Goal: Use online tool/utility: Utilize a website feature to perform a specific function

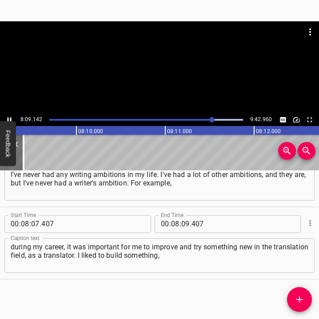
scroll to position [0, 43444]
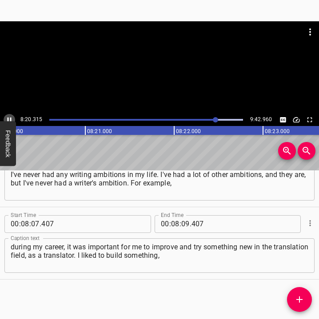
click at [9, 117] on icon "Play/Pause" at bounding box center [9, 120] width 8 height 8
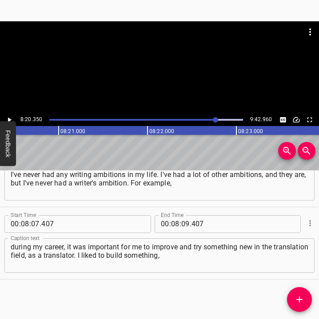
scroll to position [0, 44415]
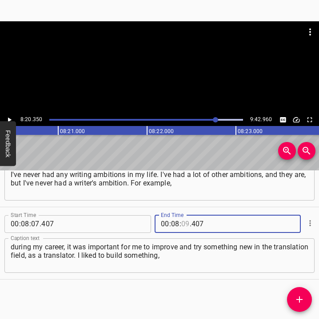
click at [182, 227] on input "number" at bounding box center [185, 224] width 8 height 18
type input "20"
type input "350"
click at [299, 300] on icon "Add Cue" at bounding box center [299, 299] width 6 height 6
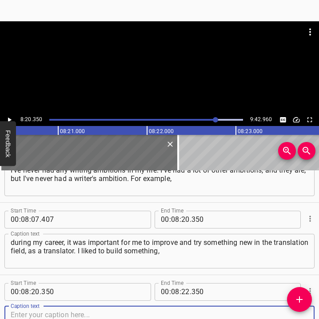
scroll to position [3438, 0]
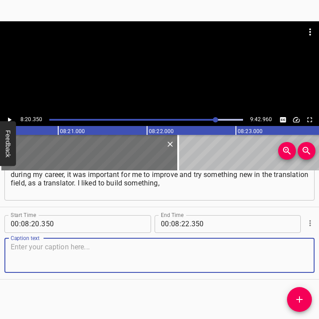
drag, startPoint x: 292, startPoint y: 261, endPoint x: 312, endPoint y: 257, distance: 21.2
click at [293, 260] on textarea at bounding box center [159, 255] width 297 height 25
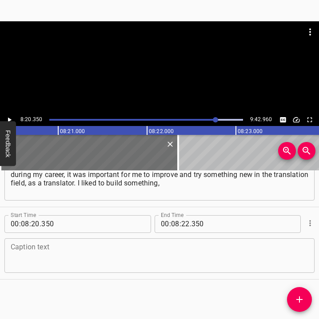
click at [39, 251] on textarea at bounding box center [159, 255] width 297 height 25
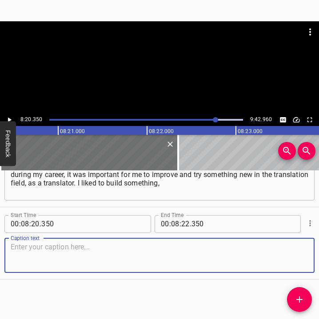
paste textarea "create something, invent something. I had some projects, some ideas, but I neve…"
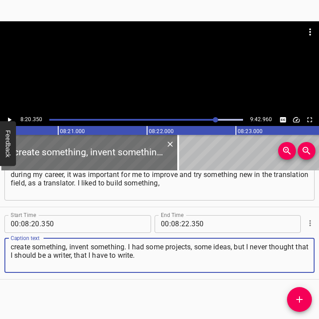
type textarea "create something, invent something. I had some projects, some ideas, but I neve…"
click at [9, 116] on icon "Play/Pause" at bounding box center [9, 120] width 8 height 8
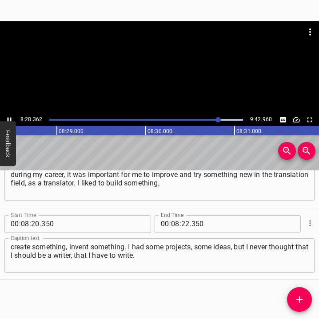
click at [7, 118] on icon "Play/Pause" at bounding box center [9, 120] width 8 height 8
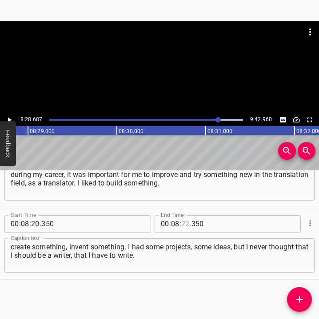
click at [182, 221] on input "number" at bounding box center [185, 224] width 8 height 18
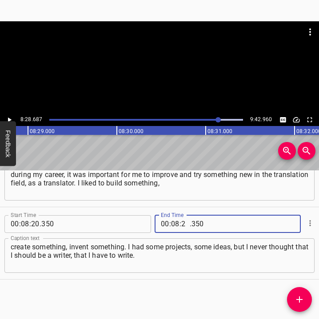
type input "28"
type input "687"
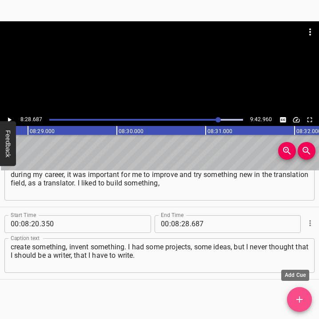
click at [298, 296] on icon "Add Cue" at bounding box center [299, 299] width 11 height 11
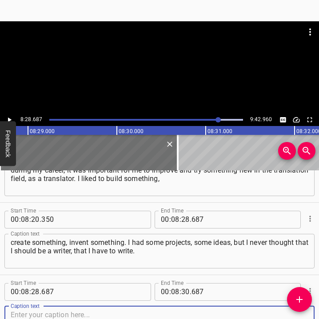
scroll to position [3510, 0]
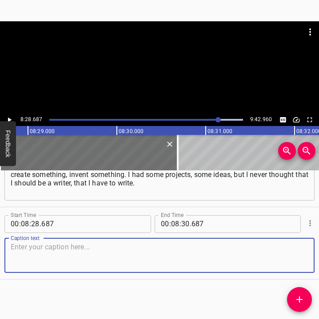
drag, startPoint x: 288, startPoint y: 253, endPoint x: 316, endPoint y: 258, distance: 28.9
click at [296, 255] on textarea at bounding box center [159, 255] width 297 height 25
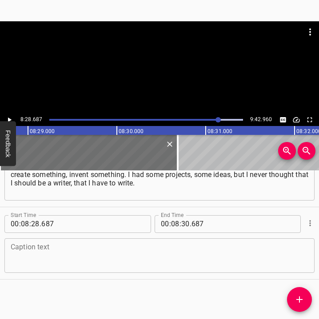
click at [34, 252] on textarea at bounding box center [159, 255] width 297 height 25
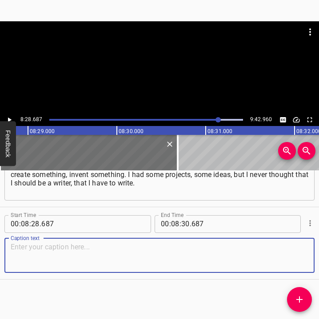
paste textarea "But I also understand now... It was exactly the same when I started working on …"
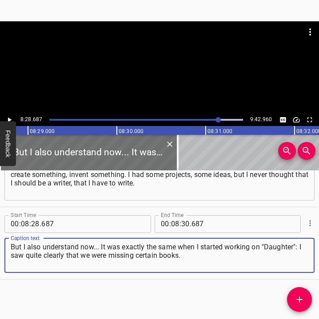
type textarea "But I also understand now... It was exactly the same when I started working on …"
click at [9, 119] on icon "Play/Pause" at bounding box center [10, 119] width 4 height 5
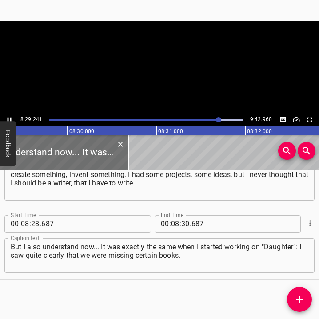
scroll to position [0, 45228]
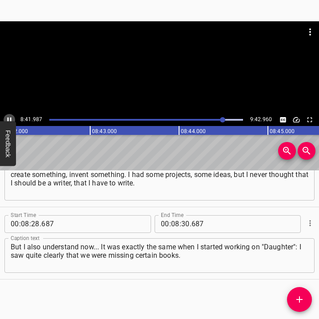
click at [9, 118] on icon "Play/Pause" at bounding box center [9, 120] width 8 height 8
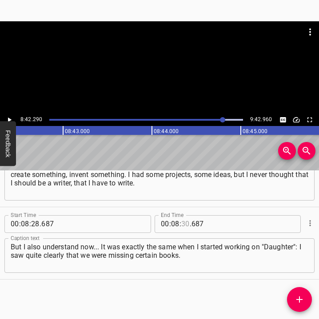
click at [181, 223] on input "number" at bounding box center [185, 224] width 8 height 18
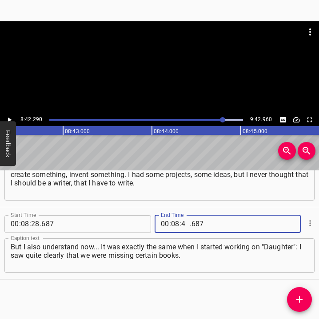
type input "42"
type input "290"
click at [300, 297] on icon "Add Cue" at bounding box center [299, 299] width 11 height 11
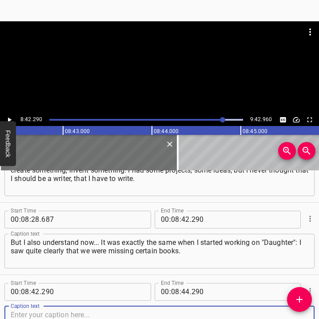
scroll to position [3582, 0]
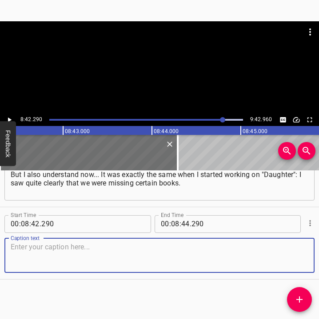
drag, startPoint x: 285, startPoint y: 256, endPoint x: 329, endPoint y: 255, distance: 44.0
click at [318, 255] on html "Caption Editor Batch Transcribe Login Sign Up Privacy Contact 8:42.290 9:42.960…" at bounding box center [159, 159] width 319 height 319
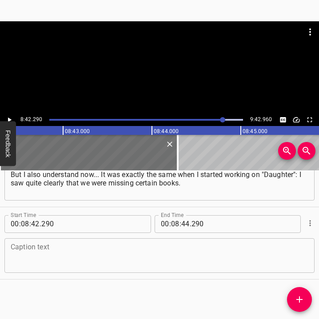
click at [11, 247] on textarea at bounding box center [159, 255] width 297 height 25
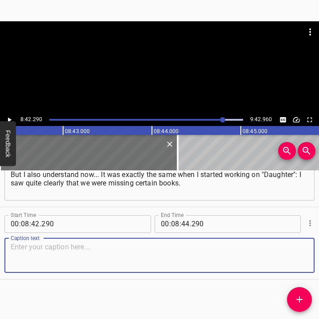
paste textarea "There is a certain list of topics, genres, plots, and characters that are missi…"
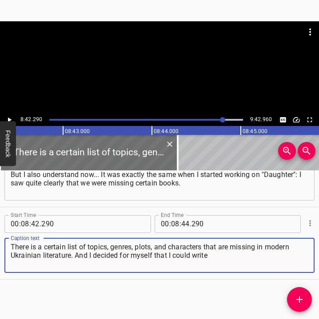
type textarea "There is a certain list of topics, genres, plots, and characters that are missi…"
click at [9, 118] on icon "Play/Pause" at bounding box center [9, 120] width 8 height 8
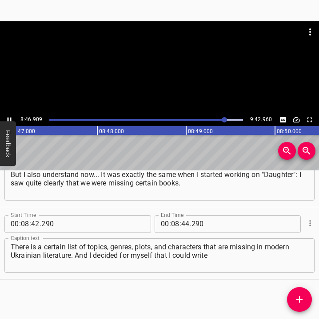
scroll to position [0, 46796]
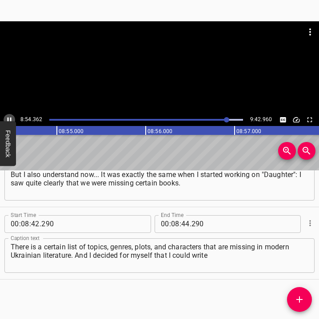
drag, startPoint x: 9, startPoint y: 118, endPoint x: 11, endPoint y: 124, distance: 7.0
click at [9, 118] on icon "Play/Pause" at bounding box center [9, 120] width 8 height 8
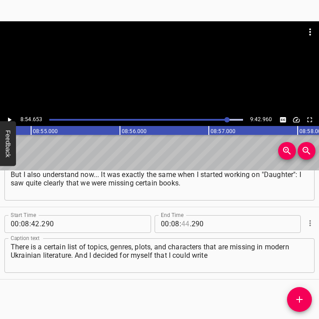
click at [183, 224] on input "number" at bounding box center [185, 224] width 8 height 18
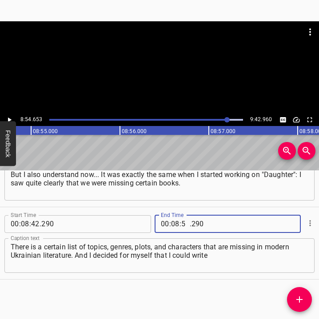
type input "54"
type input "653"
click at [302, 296] on icon "Add Cue" at bounding box center [299, 299] width 11 height 11
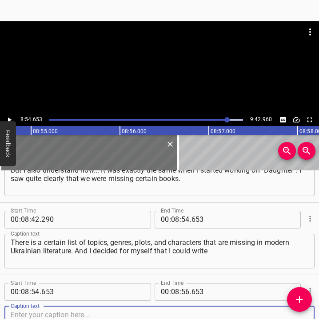
scroll to position [3655, 0]
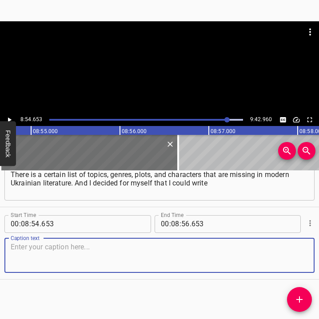
drag, startPoint x: 295, startPoint y: 260, endPoint x: 310, endPoint y: 259, distance: 15.1
click at [307, 259] on div "Start Time 00 : 08 : 54 . 653 Start Time End Time 00 : 08 : 56 . 653 End Time C…" at bounding box center [159, 243] width 319 height 72
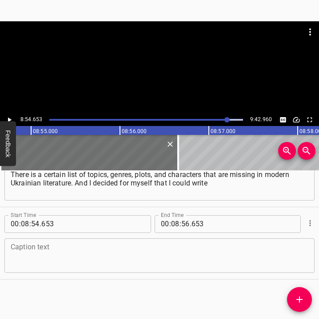
click at [38, 270] on div "Caption text" at bounding box center [159, 255] width 310 height 35
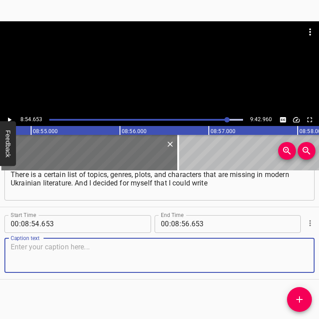
paste textarea "at least one such book. One, two, three – as long as I can get. Perhaps my voca…"
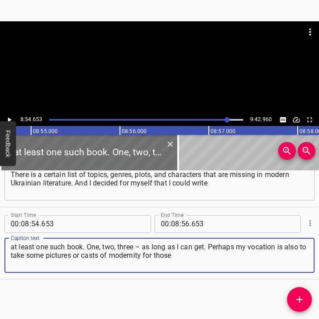
type textarea "at least one such book. One, two, three – as long as I can get. Perhaps my voca…"
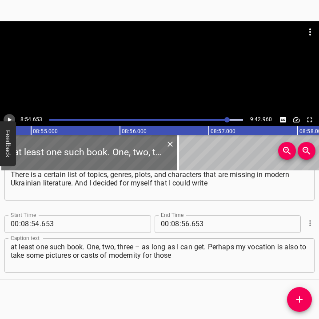
click at [11, 117] on icon "Play/Pause" at bounding box center [9, 120] width 8 height 8
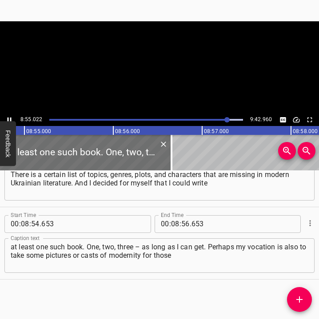
scroll to position [0, 47493]
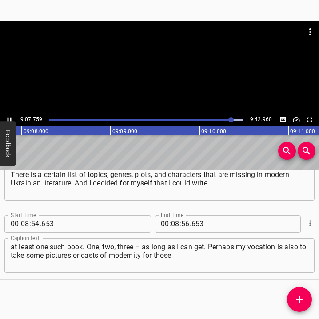
click at [9, 118] on icon "Play/Pause" at bounding box center [9, 120] width 8 height 8
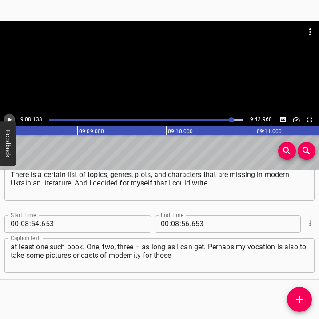
click at [5, 117] on icon "Play/Pause" at bounding box center [9, 120] width 8 height 8
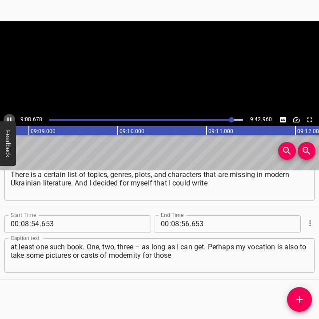
click at [5, 117] on icon "Play/Pause" at bounding box center [9, 120] width 8 height 8
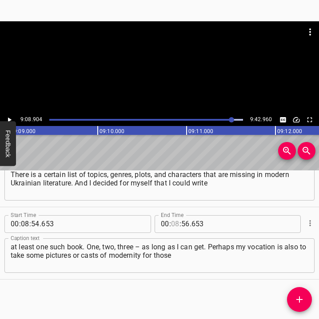
click at [173, 224] on input "number" at bounding box center [175, 224] width 8 height 18
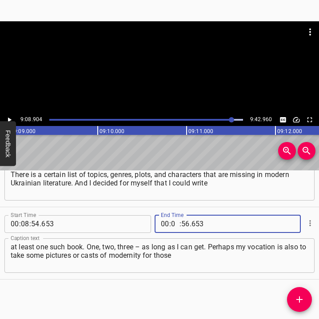
type input "09"
type input "08"
type input "904"
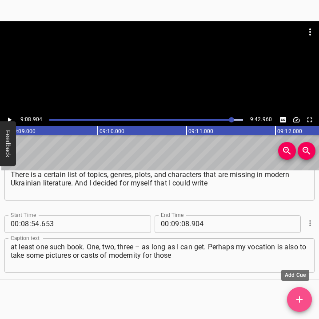
click at [301, 300] on icon "Add Cue" at bounding box center [299, 299] width 6 height 6
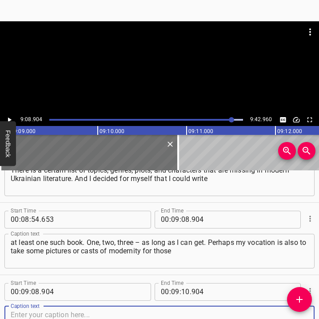
scroll to position [3727, 0]
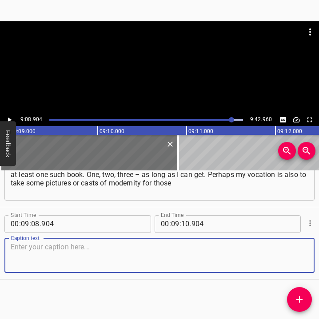
drag, startPoint x: 289, startPoint y: 261, endPoint x: 318, endPoint y: 265, distance: 28.6
click at [306, 263] on div "Caption text" at bounding box center [159, 255] width 310 height 35
click at [24, 253] on textarea at bounding box center [159, 255] width 297 height 25
paste textarea "people who later want to understand [DEMOGRAPHIC_DATA] and understand our conte…"
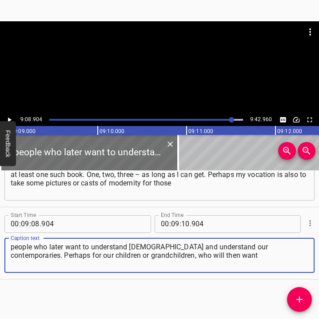
type textarea "people who later want to understand [DEMOGRAPHIC_DATA] and understand our conte…"
click at [9, 118] on icon "Play/Pause" at bounding box center [9, 120] width 8 height 8
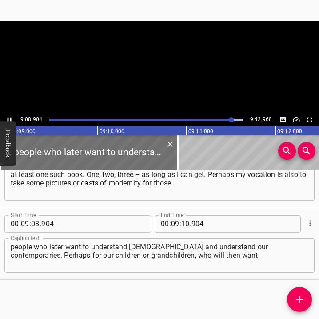
scroll to position [0, 48732]
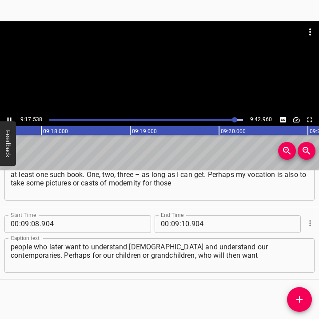
click at [10, 118] on icon "Play/Pause" at bounding box center [9, 120] width 8 height 8
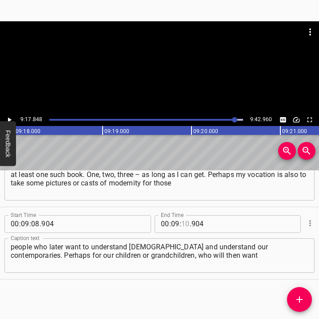
click at [183, 222] on input "number" at bounding box center [185, 224] width 8 height 18
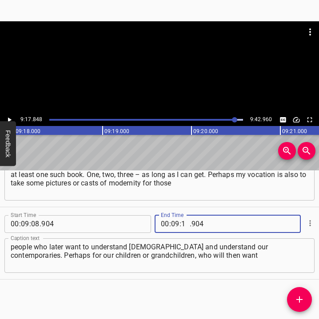
type input "17"
type input "848"
click at [294, 300] on span "Add Cue" at bounding box center [299, 299] width 25 height 11
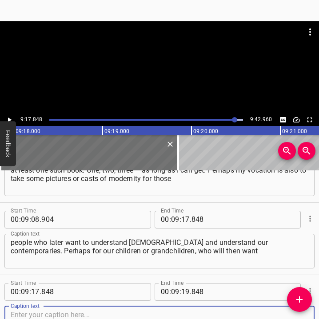
scroll to position [3799, 0]
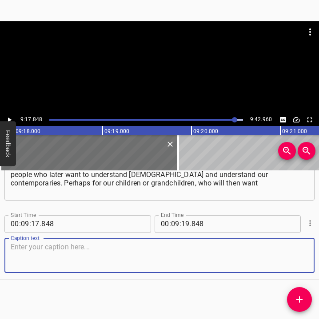
drag, startPoint x: 284, startPoint y: 251, endPoint x: 312, endPoint y: 259, distance: 29.1
click at [289, 253] on textarea at bounding box center [159, 255] width 297 height 25
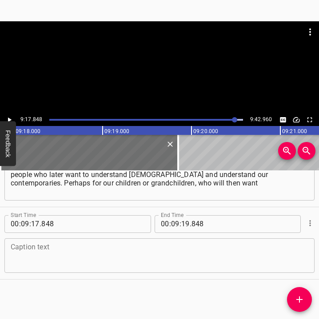
click at [53, 255] on textarea at bounding box center [159, 255] width 297 height 25
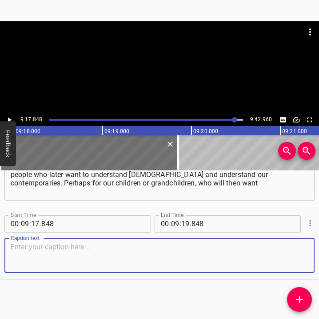
paste textarea "to look back and take our place. And perhaps what they read will be close"
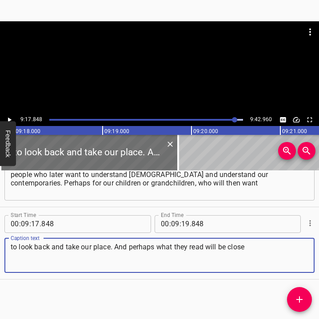
type textarea "to look back and take our place. And perhaps what they read will be close"
click at [11, 117] on icon "Play/Pause" at bounding box center [9, 120] width 8 height 8
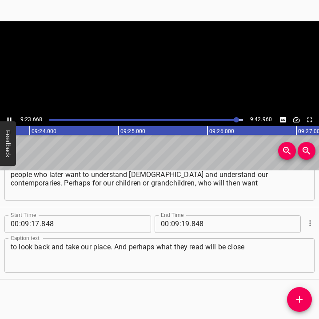
click at [11, 117] on icon "Play/Pause" at bounding box center [9, 120] width 8 height 8
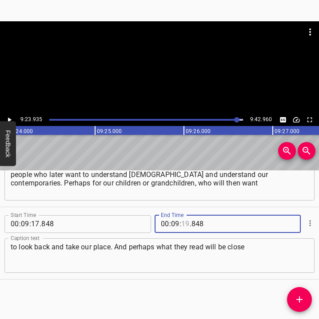
click at [181, 221] on input "number" at bounding box center [185, 224] width 8 height 18
type input "23"
type input "935"
click at [302, 296] on icon "Add Cue" at bounding box center [299, 299] width 11 height 11
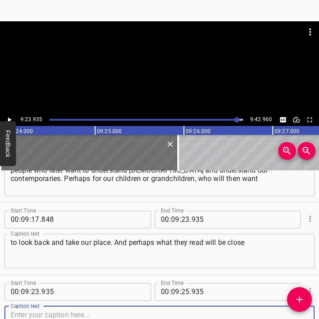
scroll to position [3872, 0]
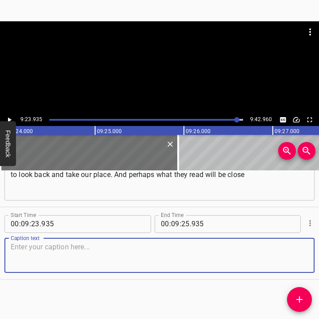
drag, startPoint x: 292, startPoint y: 256, endPoint x: 314, endPoint y: 265, distance: 23.3
click at [304, 260] on div "Caption text" at bounding box center [159, 255] width 310 height 35
click at [93, 254] on textarea at bounding box center [159, 255] width 297 height 25
paste textarea "to them and at the same time become a warning [for them], and they will be bett…"
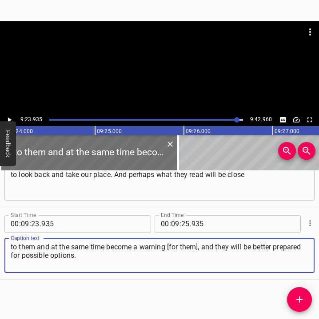
type textarea "to them and at the same time become a warning [for them], and they will be bett…"
click at [182, 223] on input "number" at bounding box center [185, 224] width 8 height 18
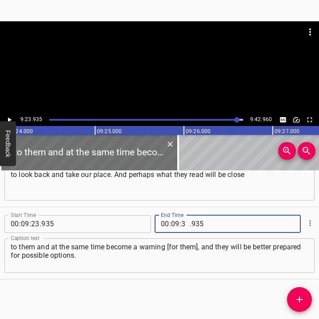
type input "32"
type input "960"
click at [8, 119] on icon "Play/Pause" at bounding box center [10, 119] width 4 height 5
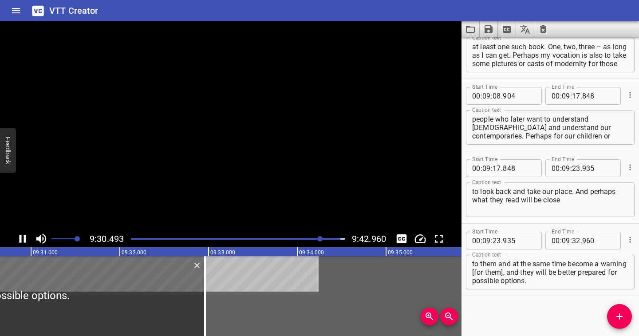
scroll to position [3722, 0]
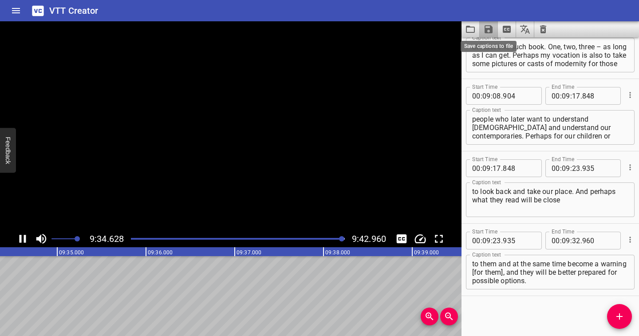
click at [318, 30] on icon "Save captions to file" at bounding box center [489, 29] width 8 height 8
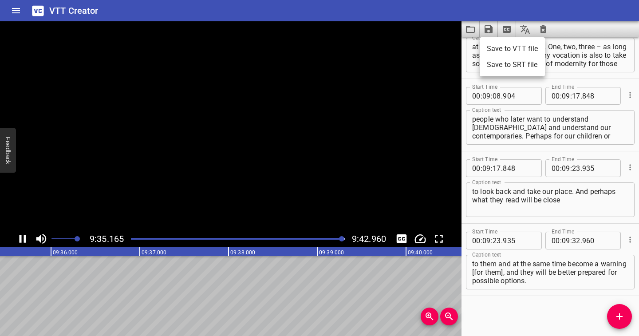
click at [318, 47] on li "Save to VTT file" at bounding box center [512, 49] width 65 height 16
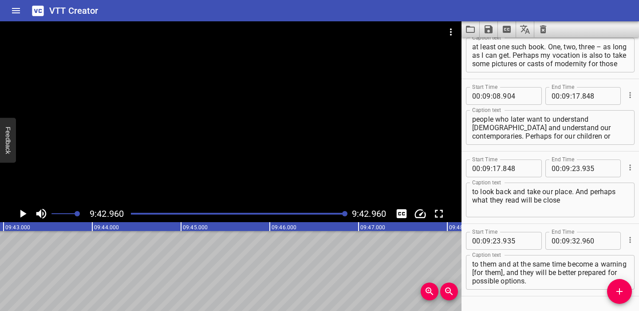
scroll to position [3747, 0]
